Goal: Communication & Community: Connect with others

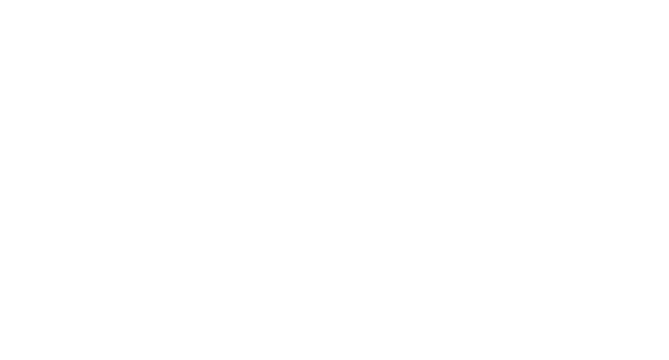
select select "*"
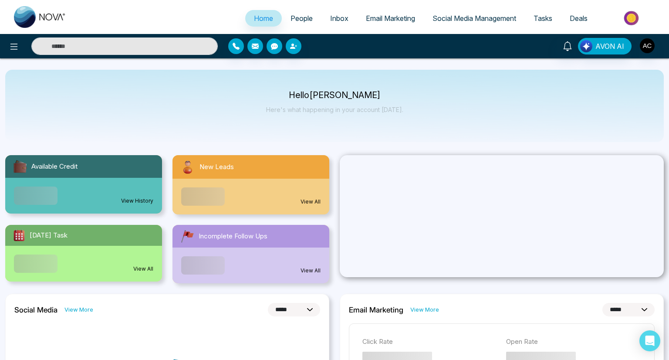
click at [291, 18] on span "People" at bounding box center [301, 18] width 22 height 9
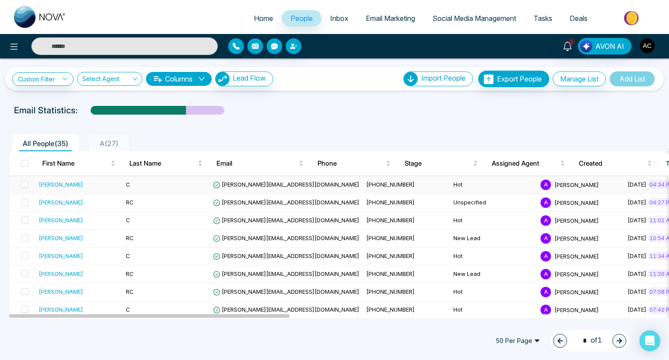
click at [78, 184] on div "[PERSON_NAME]" at bounding box center [79, 184] width 80 height 9
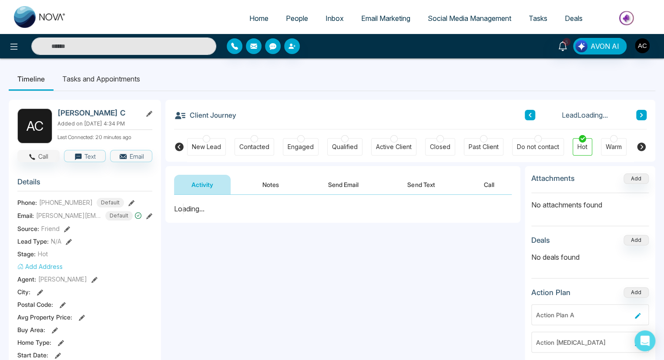
click at [38, 155] on button "Call" at bounding box center [38, 156] width 42 height 12
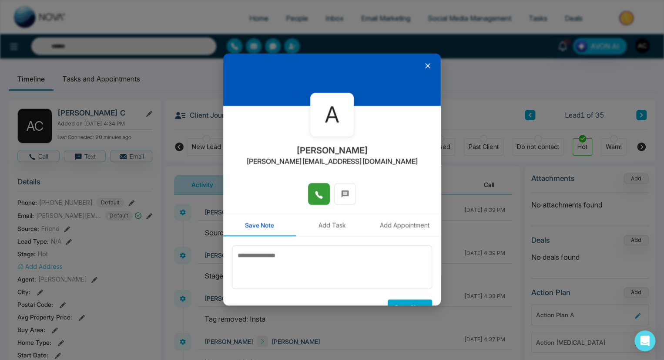
click at [317, 194] on icon at bounding box center [319, 194] width 9 height 9
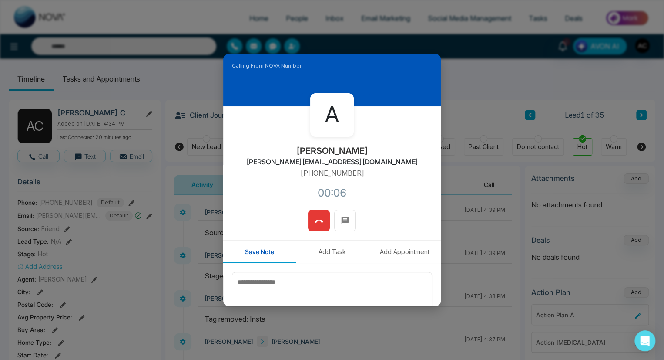
click at [317, 221] on icon at bounding box center [319, 221] width 9 height 9
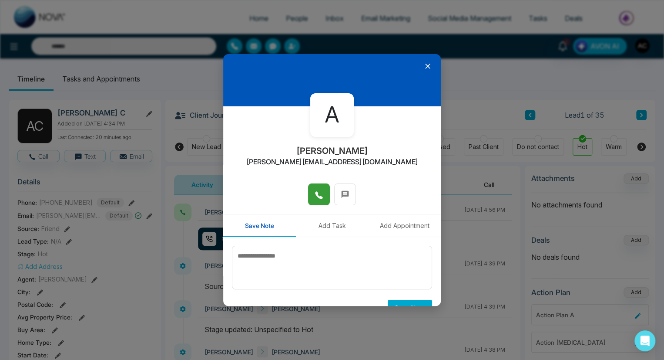
click at [425, 66] on icon at bounding box center [427, 66] width 5 height 5
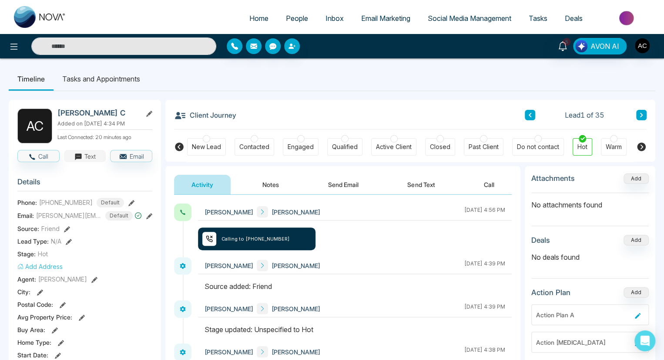
click at [84, 155] on button "Text" at bounding box center [85, 156] width 42 height 12
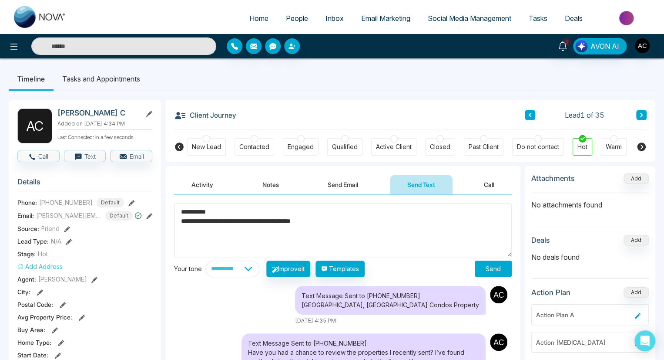
type textarea "**********"
click at [493, 268] on button "Send" at bounding box center [493, 268] width 37 height 16
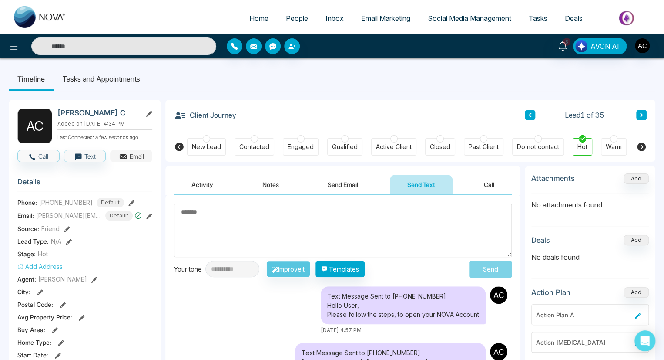
click at [131, 155] on button "Email" at bounding box center [131, 156] width 42 height 12
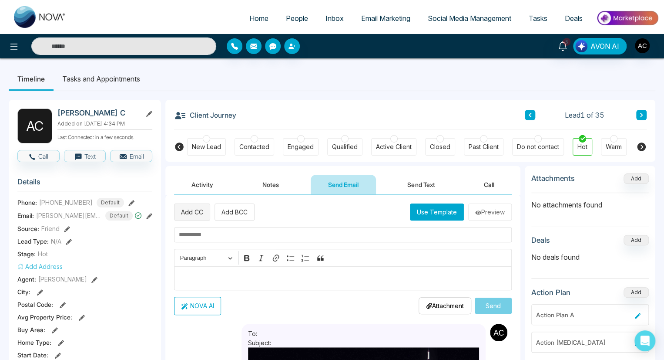
click at [192, 212] on button "Add CC" at bounding box center [192, 211] width 36 height 17
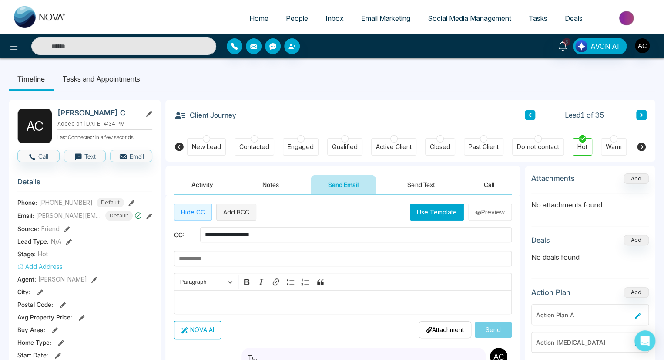
type input "**********"
click at [236, 212] on button "Add BCC" at bounding box center [236, 211] width 40 height 17
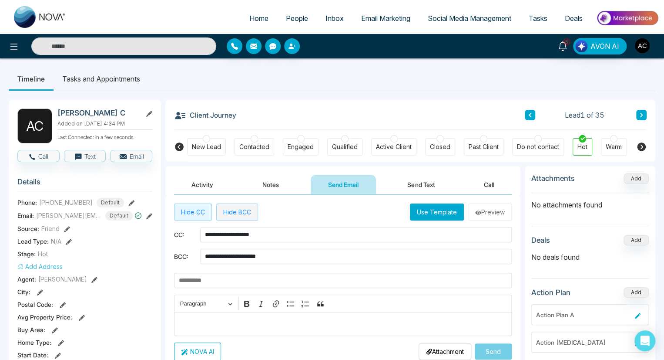
type input "**********"
click at [493, 350] on button "Send" at bounding box center [493, 351] width 37 height 16
click at [66, 227] on icon at bounding box center [67, 229] width 6 height 6
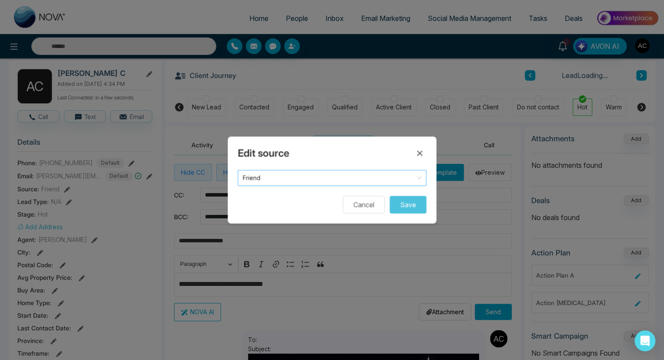
click at [332, 178] on span "Friend" at bounding box center [332, 178] width 179 height 12
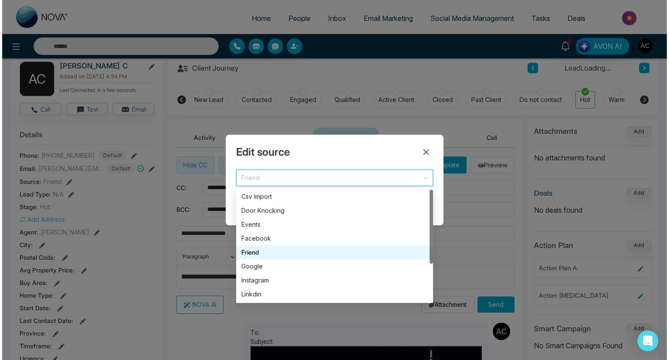
scroll to position [47, 0]
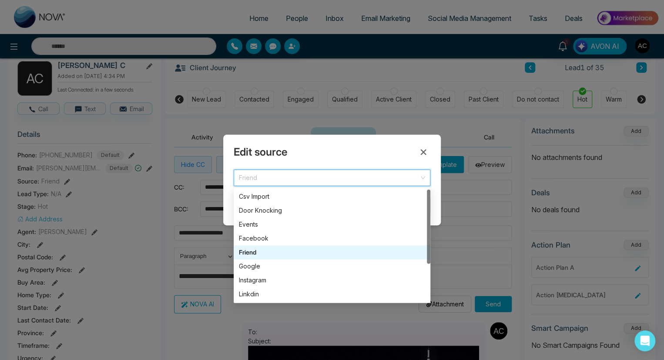
click at [332, 266] on div "Google" at bounding box center [332, 266] width 186 height 10
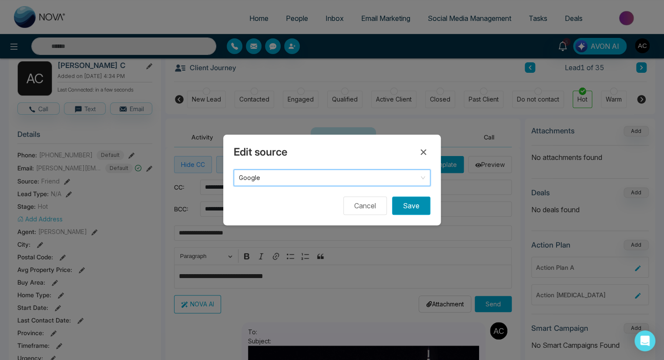
click at [411, 205] on button "Save" at bounding box center [411, 205] width 38 height 18
